Goal: Task Accomplishment & Management: Use online tool/utility

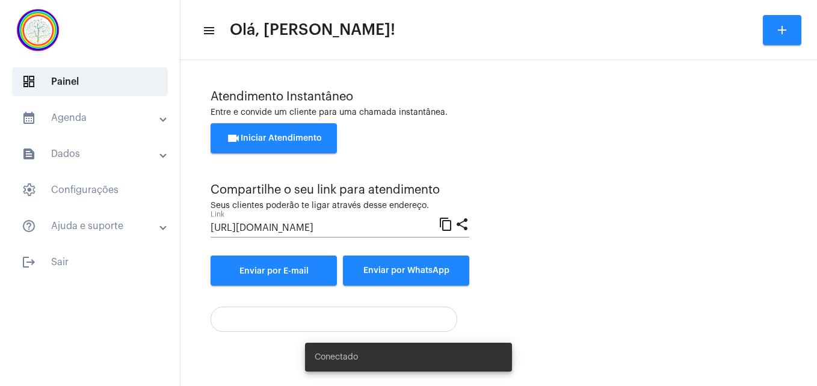
click at [258, 136] on span "videocam Iniciar Atendimento" at bounding box center [274, 138] width 96 height 8
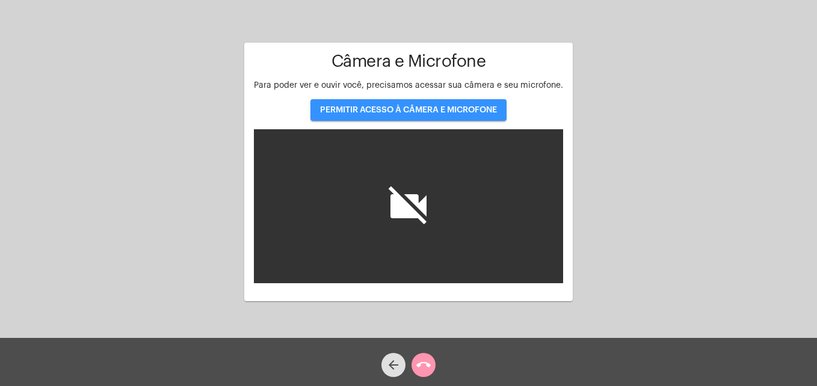
click at [409, 108] on span "PERMITIR ACESSO À CÂMERA E MICROFONE" at bounding box center [408, 110] width 177 height 8
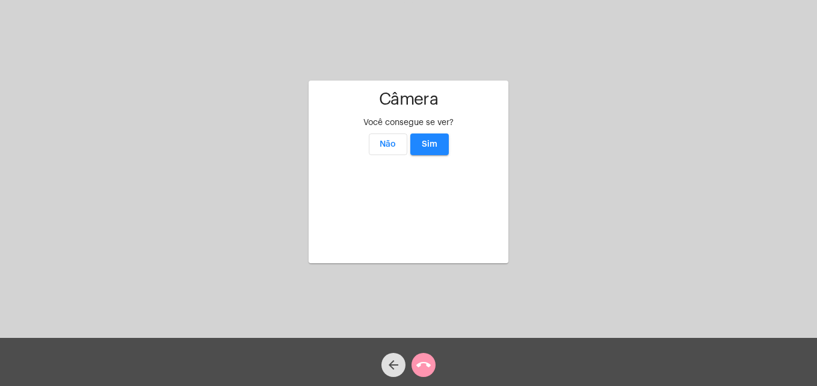
click at [424, 140] on span "Sim" at bounding box center [430, 144] width 16 height 8
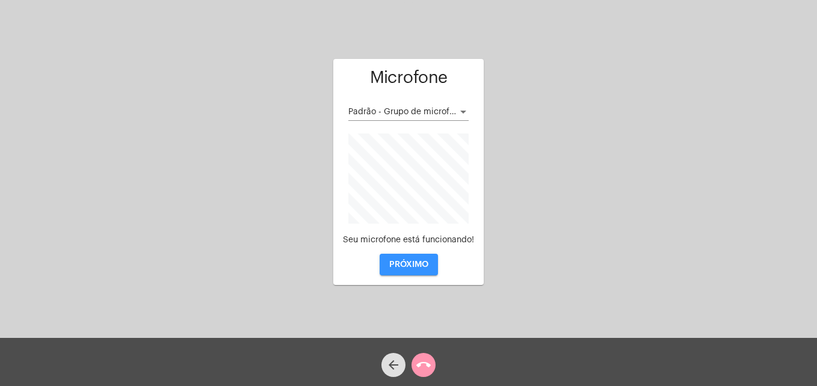
click at [414, 262] on span "PRÓXIMO" at bounding box center [408, 264] width 39 height 8
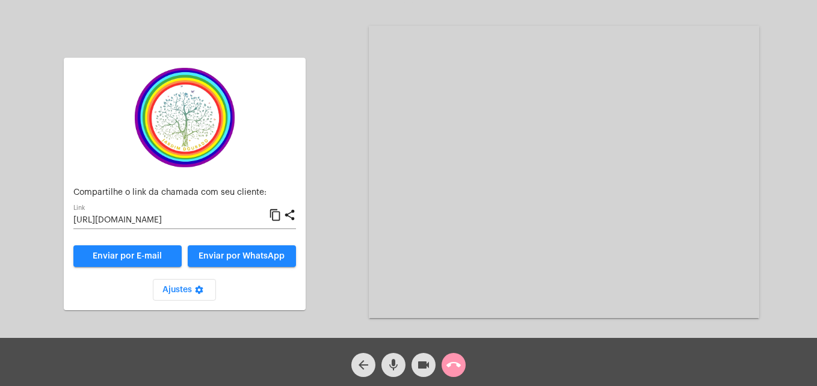
click at [454, 364] on mat-icon "call_end" at bounding box center [453, 365] width 14 height 14
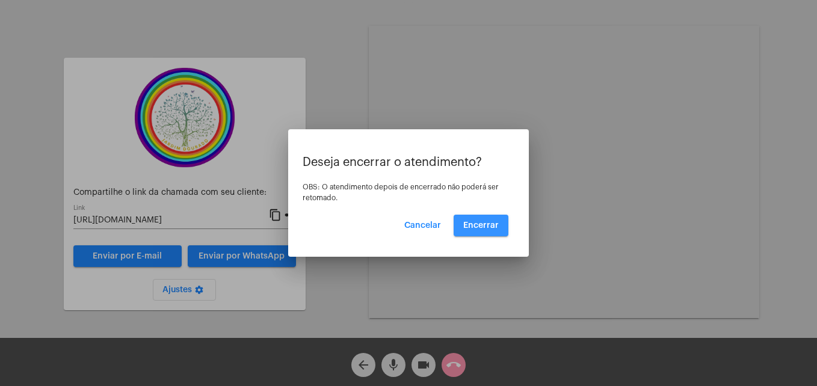
click at [486, 220] on button "Encerrar" at bounding box center [480, 226] width 55 height 22
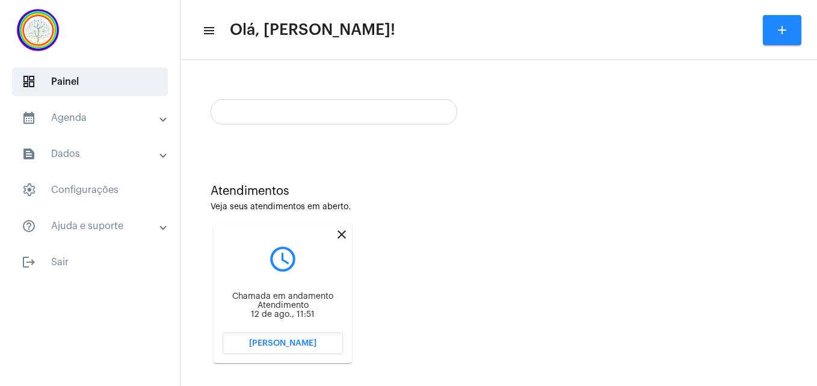
click at [341, 230] on mat-icon "close" at bounding box center [341, 234] width 14 height 14
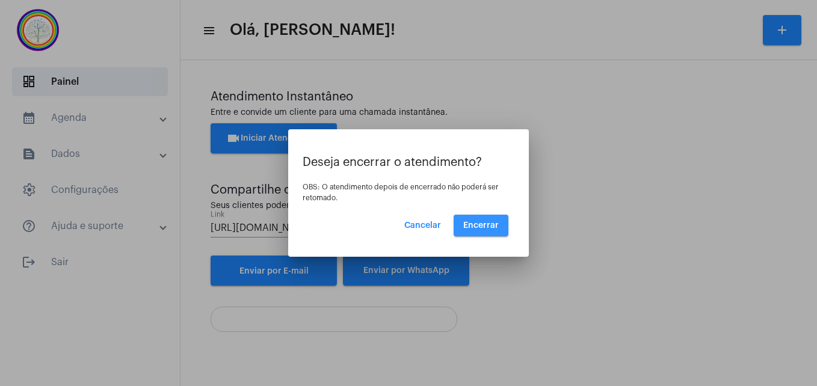
click at [477, 228] on span "Encerrar" at bounding box center [480, 225] width 35 height 8
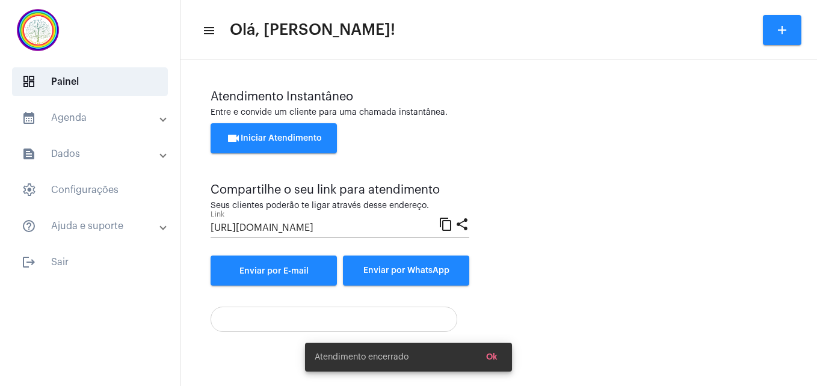
click at [290, 143] on button "videocam Iniciar Atendimento" at bounding box center [273, 138] width 126 height 30
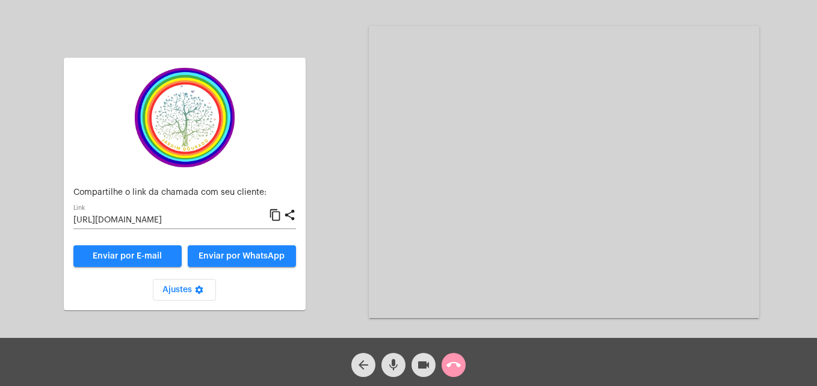
click at [275, 213] on mat-icon "content_copy" at bounding box center [275, 215] width 13 height 14
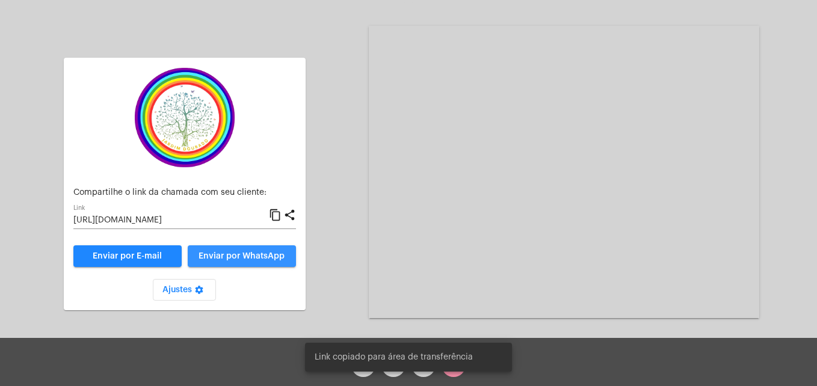
click at [280, 256] on span "Enviar por WhatsApp" at bounding box center [241, 256] width 86 height 8
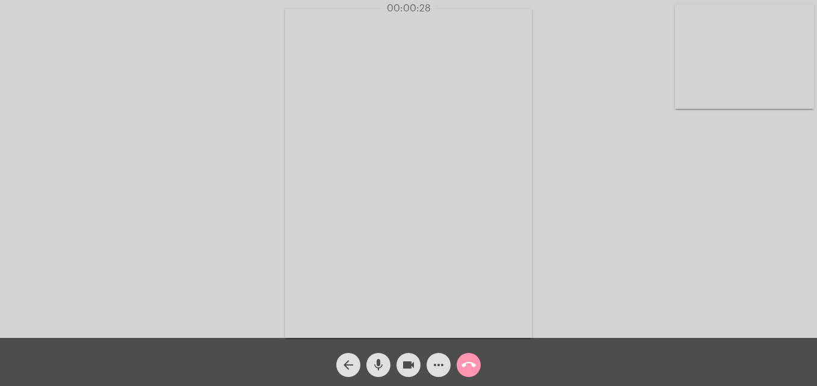
click at [674, 90] on div "Acessando Câmera e Microfone..." at bounding box center [408, 172] width 814 height 338
click at [680, 101] on video at bounding box center [744, 57] width 139 height 104
click at [312, 315] on video at bounding box center [517, 172] width 438 height 329
